Goal: Find specific page/section: Find specific page/section

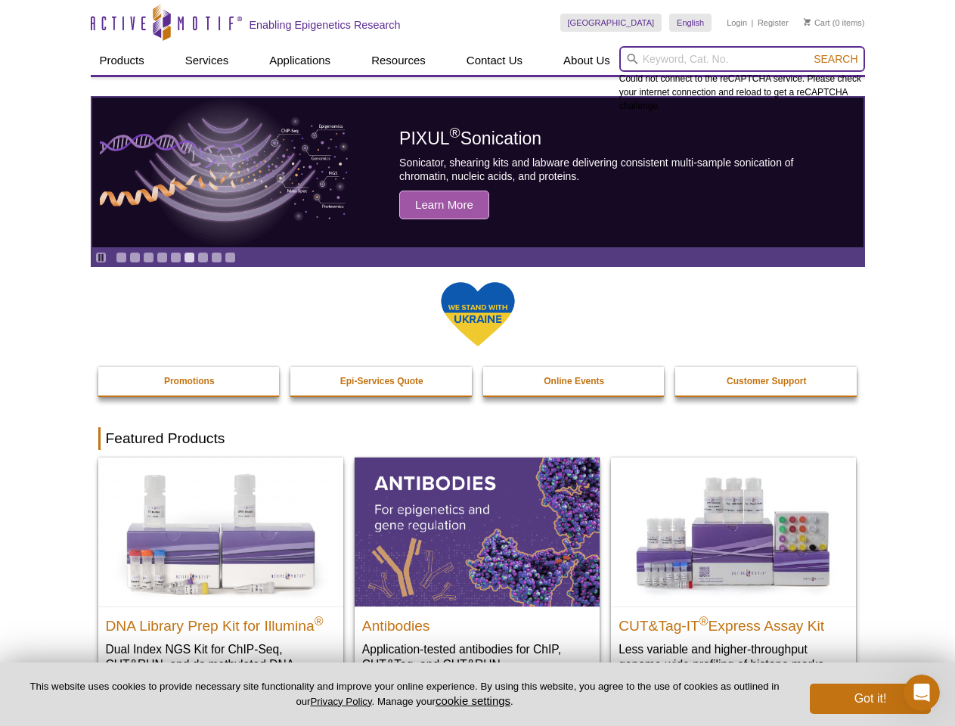
click at [742, 59] on input "search" at bounding box center [742, 59] width 246 height 26
click at [836, 59] on span "Search" at bounding box center [836, 59] width 44 height 12
click at [101, 257] on icon "Pause" at bounding box center [101, 258] width 10 height 10
click at [121, 257] on link "Go to slide 1" at bounding box center [121, 257] width 11 height 11
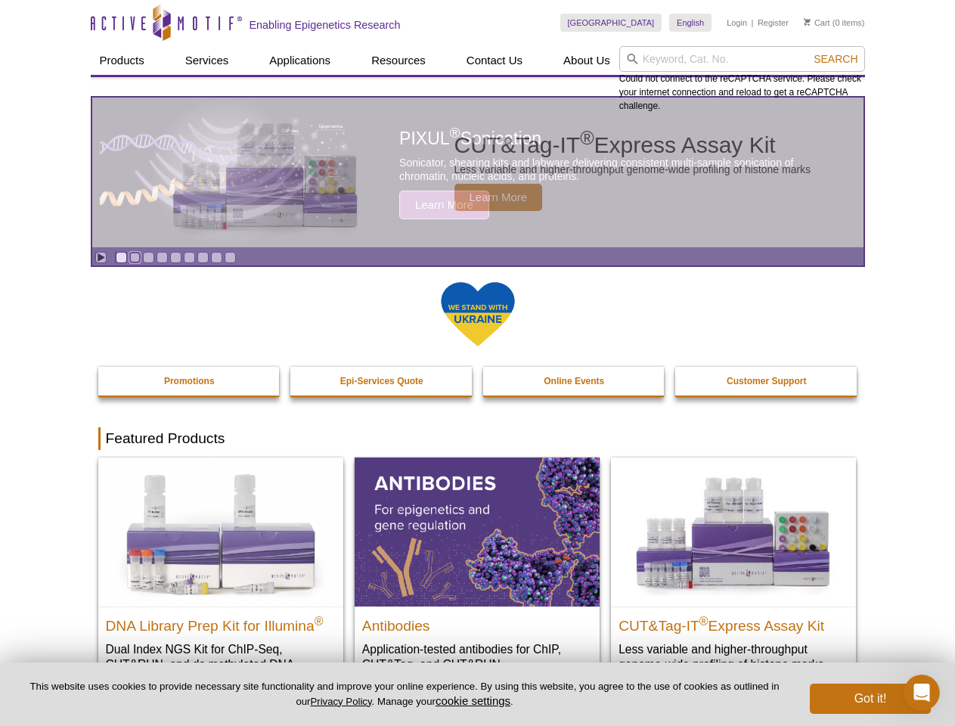
click at [135, 257] on link "Go to slide 2" at bounding box center [134, 257] width 11 height 11
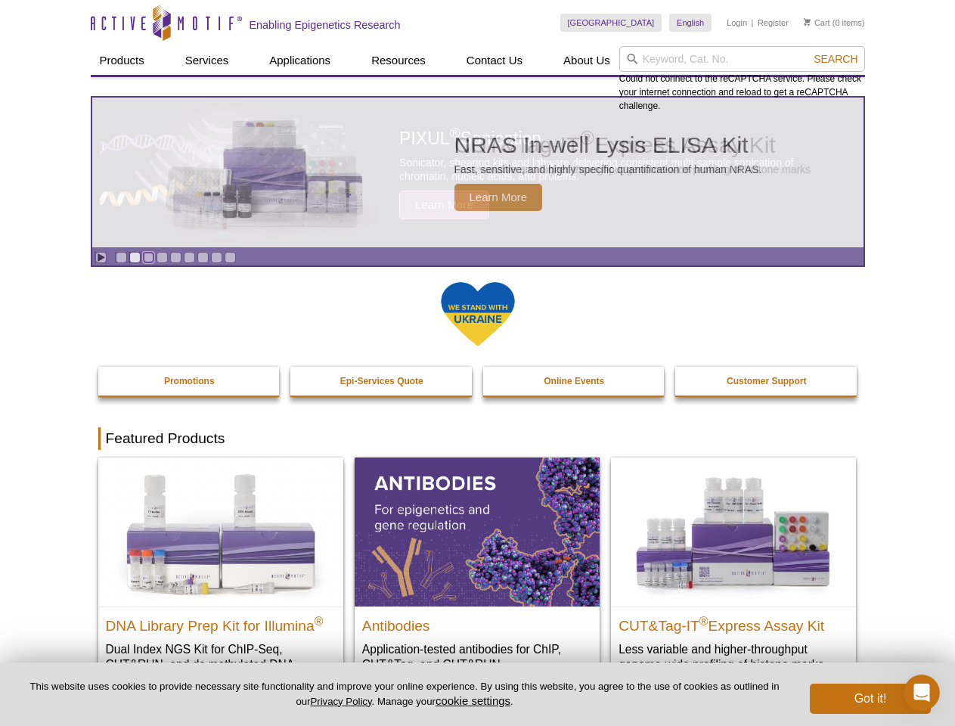
click at [148, 257] on link "Go to slide 3" at bounding box center [148, 257] width 11 height 11
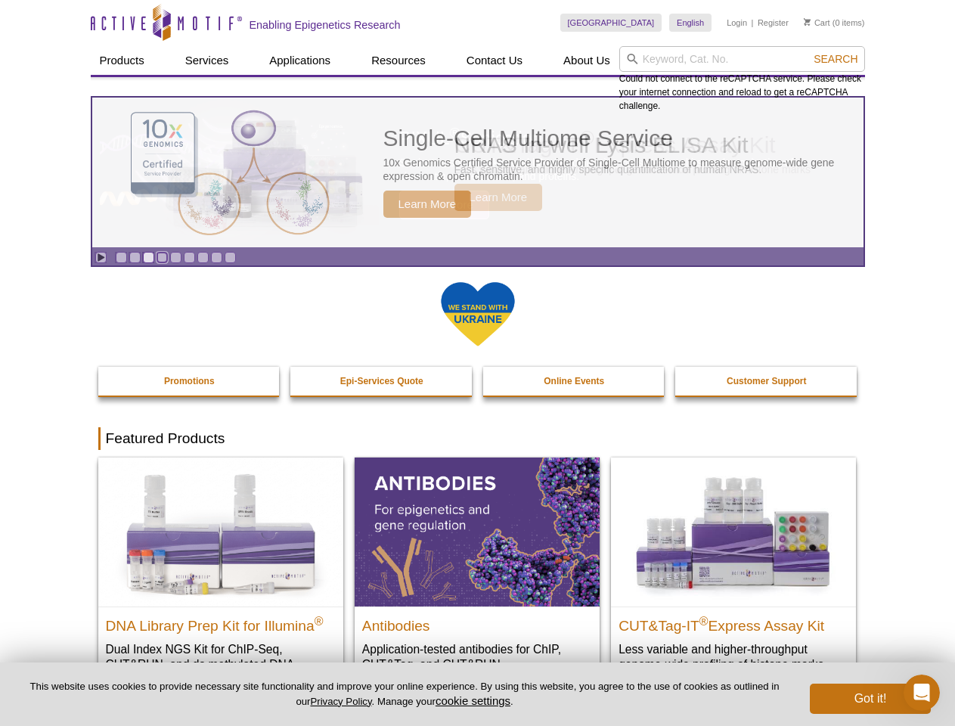
click at [162, 257] on link "Go to slide 4" at bounding box center [162, 257] width 11 height 11
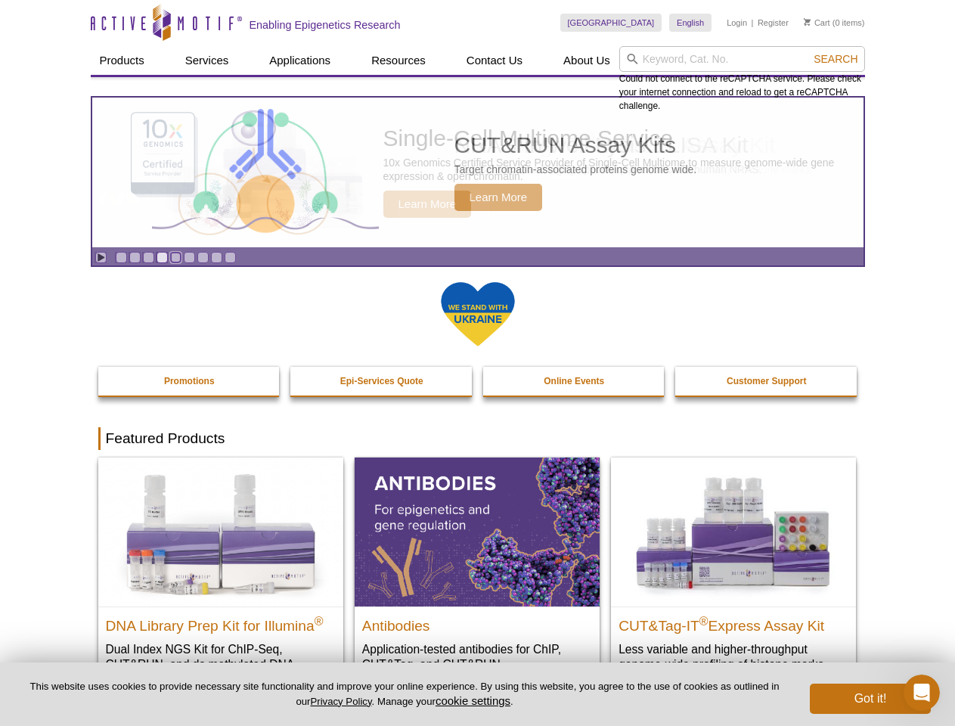
click at [175, 257] on link "Go to slide 5" at bounding box center [175, 257] width 11 height 11
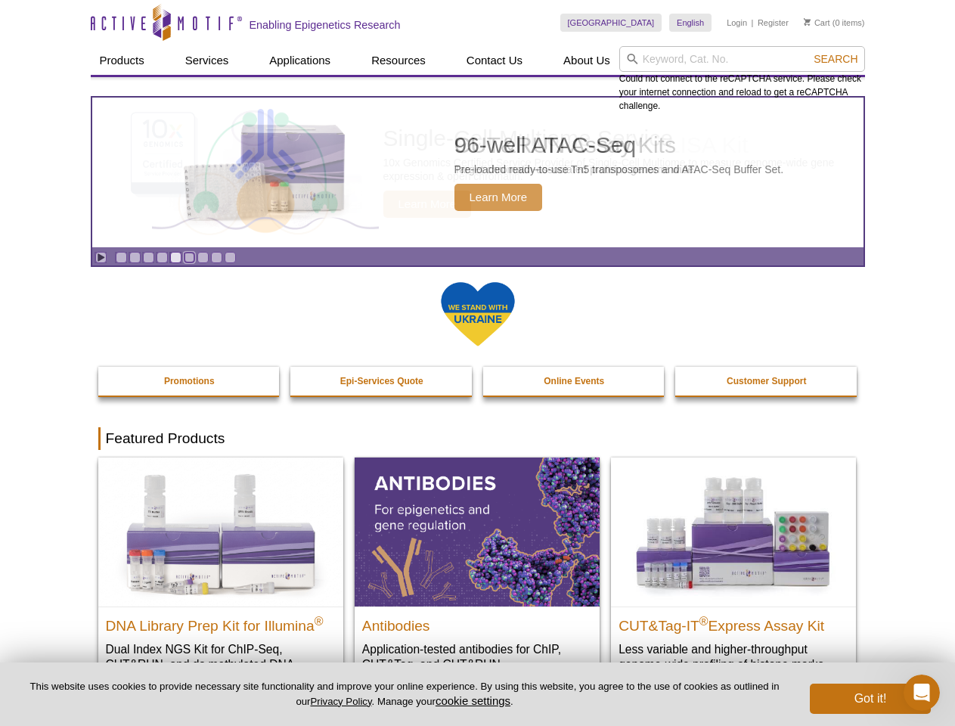
click at [189, 257] on link "Go to slide 6" at bounding box center [189, 257] width 11 height 11
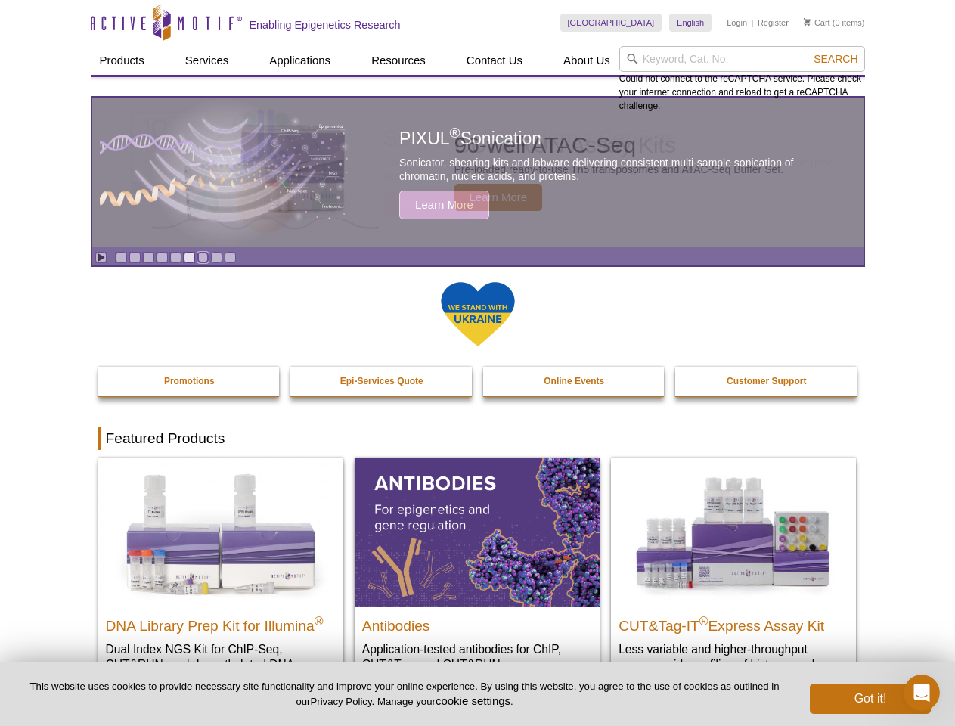
click at [203, 257] on link "Go to slide 7" at bounding box center [202, 257] width 11 height 11
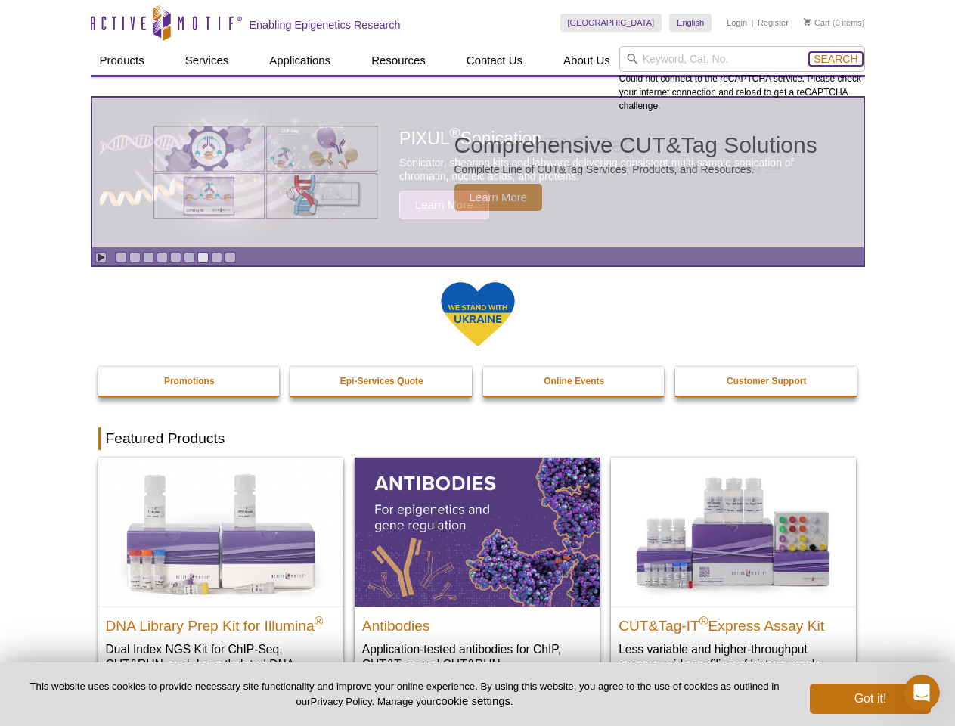
click at [836, 59] on span "Search" at bounding box center [836, 59] width 44 height 12
